Goal: Information Seeking & Learning: Learn about a topic

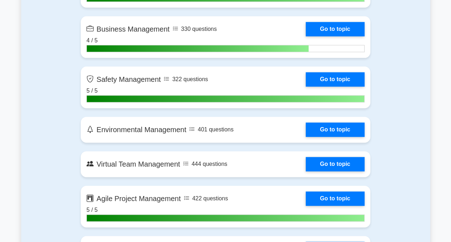
scroll to position [1758, 0]
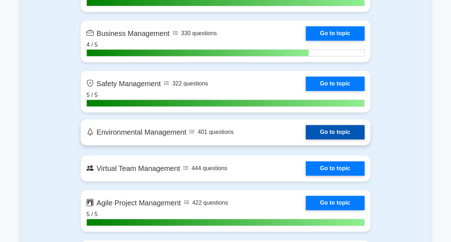
click at [339, 126] on link "Go to topic" at bounding box center [335, 132] width 59 height 14
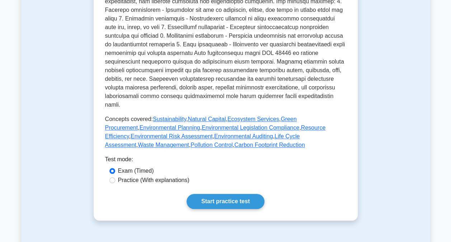
scroll to position [323, 0]
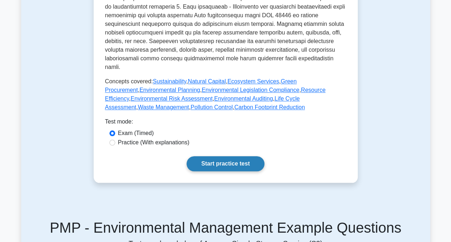
click at [240, 156] on link "Start practice test" at bounding box center [226, 163] width 78 height 15
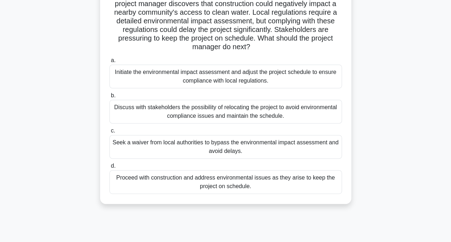
scroll to position [72, 0]
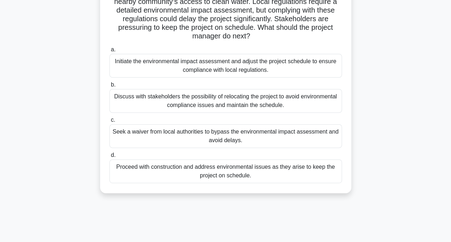
click at [294, 99] on div "Discuss with stakeholders the possibility of relocating the project to avoid en…" at bounding box center [225, 101] width 233 height 24
click at [109, 87] on input "b. Discuss with stakeholders the possibility of relocating the project to avoid…" at bounding box center [109, 85] width 0 height 5
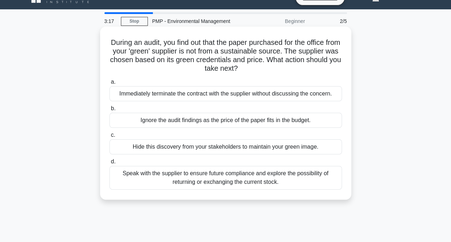
scroll to position [0, 0]
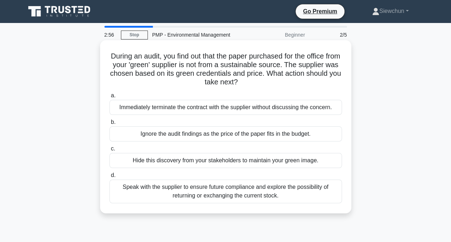
click at [276, 193] on div "Speak with the supplier to ensure future compliance and explore the possibility…" at bounding box center [225, 191] width 233 height 24
click at [109, 178] on input "d. Speak with the supplier to ensure future compliance and explore the possibil…" at bounding box center [109, 175] width 0 height 5
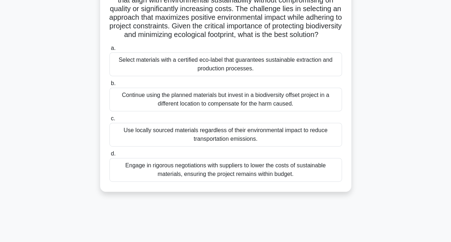
scroll to position [72, 0]
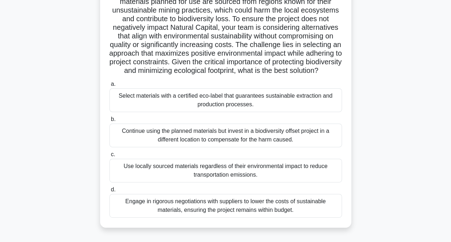
click at [266, 112] on div "Select materials with a certified eco-label that guarantees sustainable extract…" at bounding box center [225, 100] width 233 height 24
click at [109, 86] on input "a. Select materials with a certified eco-label that guarantees sustainable extr…" at bounding box center [109, 84] width 0 height 5
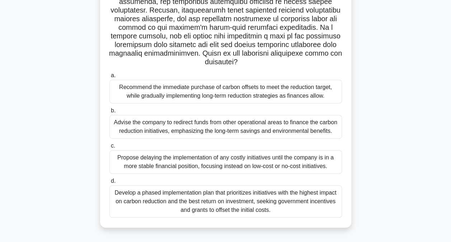
scroll to position [144, 0]
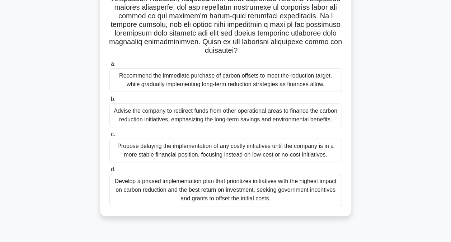
click at [177, 189] on div "Develop a phased implementation plan that prioritizes initiatives with the high…" at bounding box center [225, 190] width 233 height 32
click at [109, 172] on input "d. Develop a phased implementation plan that prioritizes initiatives with the h…" at bounding box center [109, 169] width 0 height 5
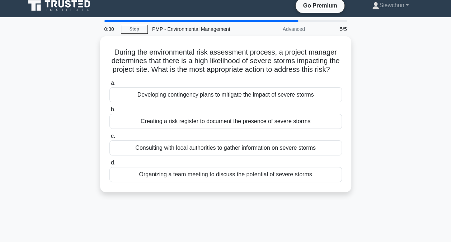
scroll to position [0, 0]
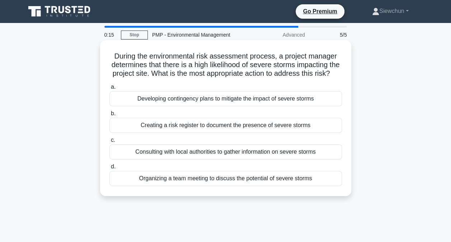
click at [201, 106] on div "Developing contingency plans to mitigate the impact of severe storms" at bounding box center [225, 98] width 233 height 15
click at [109, 89] on input "a. Developing contingency plans to mitigate the impact of severe storms" at bounding box center [109, 87] width 0 height 5
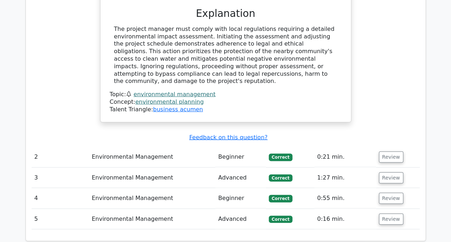
scroll to position [789, 0]
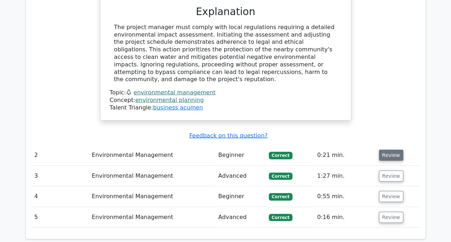
click at [393, 150] on button "Review" at bounding box center [391, 155] width 24 height 11
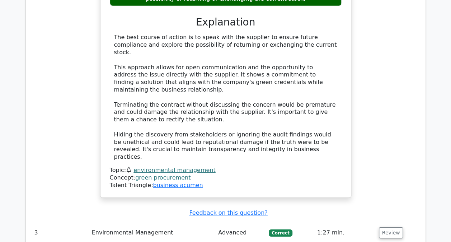
scroll to position [1112, 0]
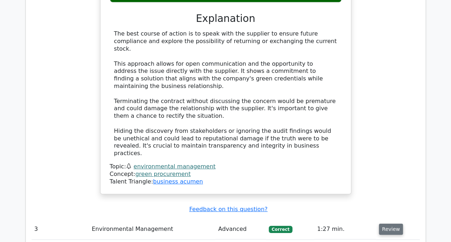
click at [394, 224] on button "Review" at bounding box center [391, 229] width 24 height 11
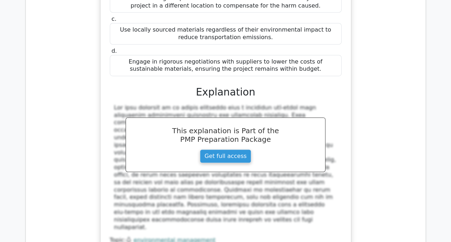
scroll to position [1543, 0]
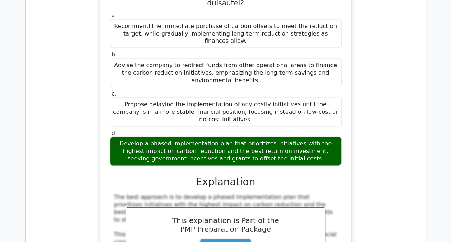
scroll to position [2117, 0]
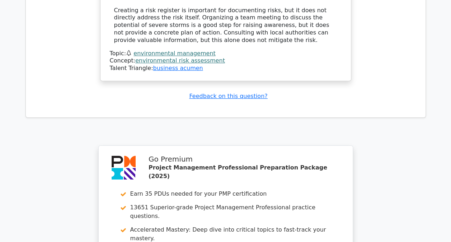
scroll to position [2723, 0]
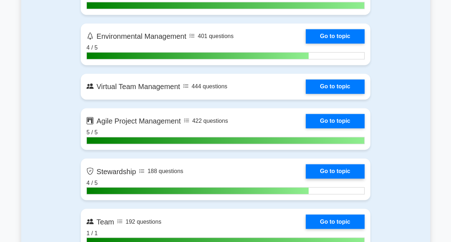
scroll to position [1830, 0]
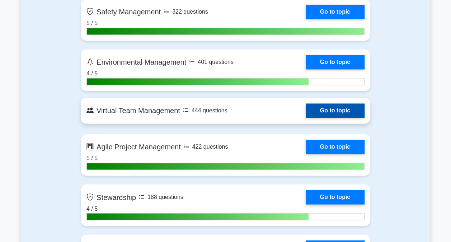
click at [327, 103] on link "Go to topic" at bounding box center [335, 110] width 59 height 14
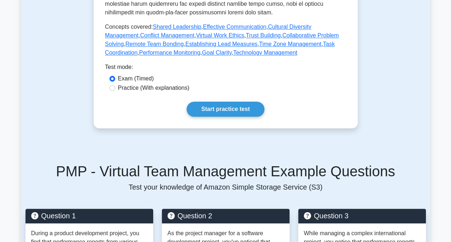
scroll to position [466, 0]
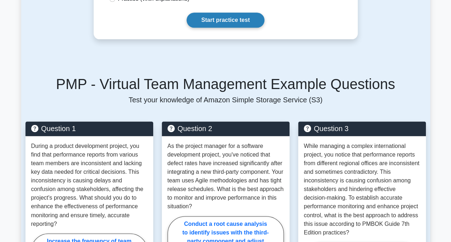
click at [208, 25] on link "Start practice test" at bounding box center [226, 20] width 78 height 15
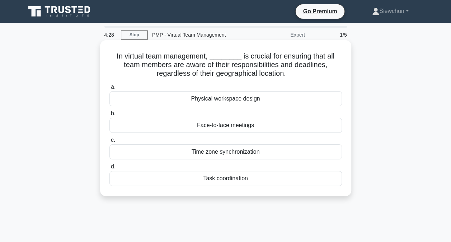
click at [226, 180] on div "Task coordination" at bounding box center [225, 178] width 233 height 15
click at [109, 169] on input "d. Task coordination" at bounding box center [109, 166] width 0 height 5
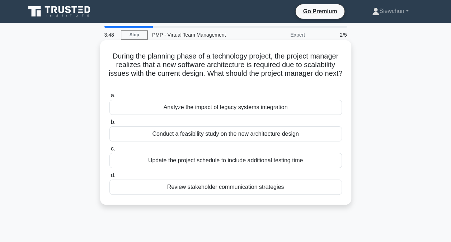
click at [230, 135] on div "Conduct a feasibility study on the new architecture design" at bounding box center [225, 133] width 233 height 15
click at [109, 125] on input "b. Conduct a feasibility study on the new architecture design" at bounding box center [109, 122] width 0 height 5
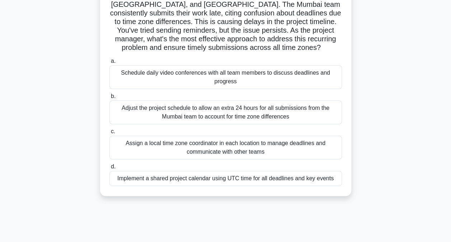
scroll to position [72, 0]
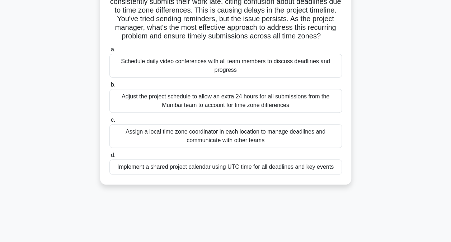
click at [234, 169] on div "Implement a shared project calendar using UTC time for all deadlines and key ev…" at bounding box center [225, 166] width 233 height 15
click at [109, 158] on input "d. Implement a shared project calendar using UTC time for all deadlines and key…" at bounding box center [109, 155] width 0 height 5
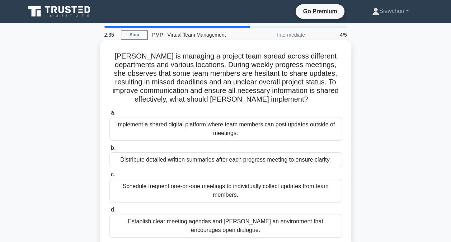
scroll to position [36, 0]
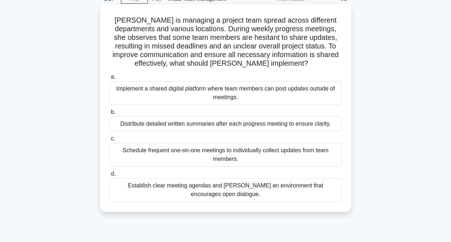
click at [237, 95] on div "Implement a shared digital platform where team members can post updates outside…" at bounding box center [225, 93] width 233 height 24
click at [109, 79] on input "a. Implement a shared digital platform where team members can post updates outs…" at bounding box center [109, 77] width 0 height 5
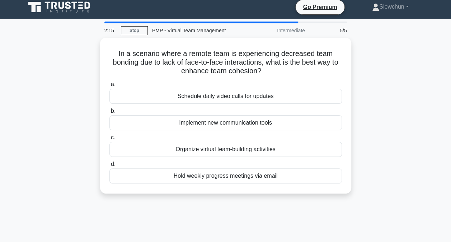
scroll to position [0, 0]
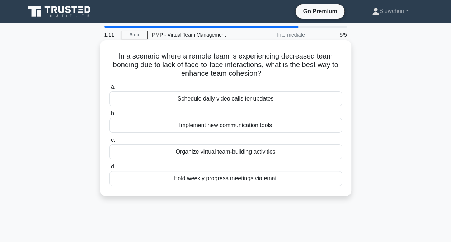
click at [223, 152] on div "Organize virtual team-building activities" at bounding box center [225, 151] width 233 height 15
click at [109, 142] on input "c. Organize virtual team-building activities" at bounding box center [109, 140] width 0 height 5
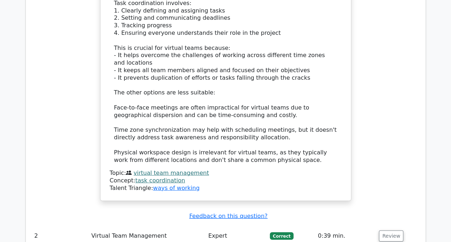
scroll to position [789, 0]
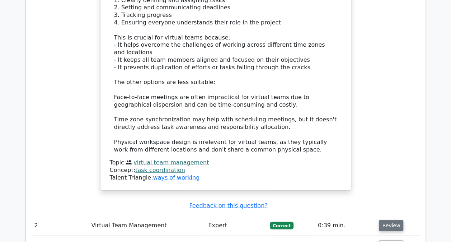
click at [381, 220] on button "Review" at bounding box center [391, 225] width 24 height 11
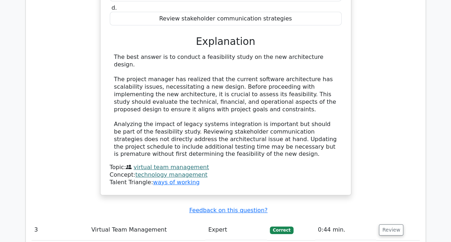
scroll to position [1148, 0]
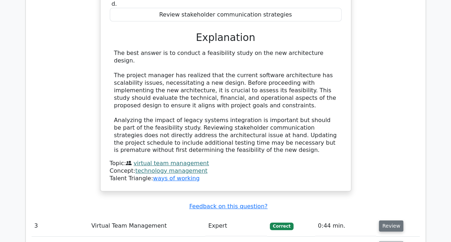
click at [383, 220] on button "Review" at bounding box center [391, 225] width 24 height 11
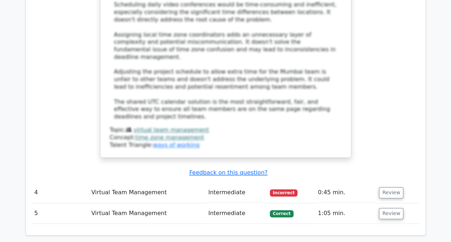
scroll to position [1758, 0]
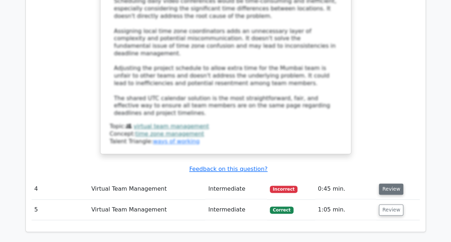
click at [389, 183] on button "Review" at bounding box center [391, 188] width 24 height 11
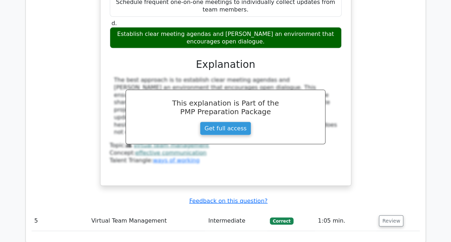
scroll to position [2117, 0]
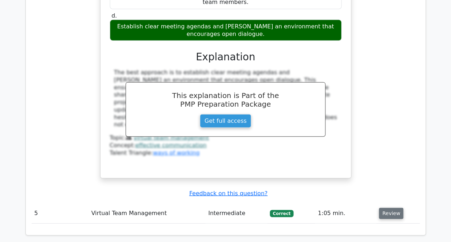
click at [390, 208] on button "Review" at bounding box center [391, 213] width 24 height 11
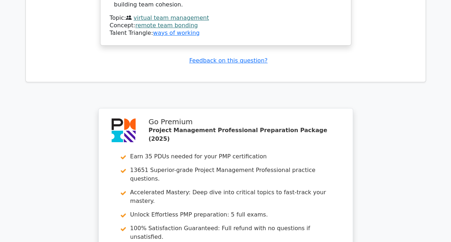
scroll to position [2689, 0]
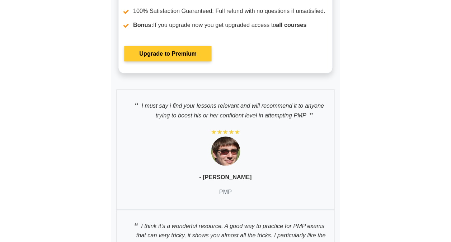
scroll to position [3248, 0]
